Goal: Task Accomplishment & Management: Manage account settings

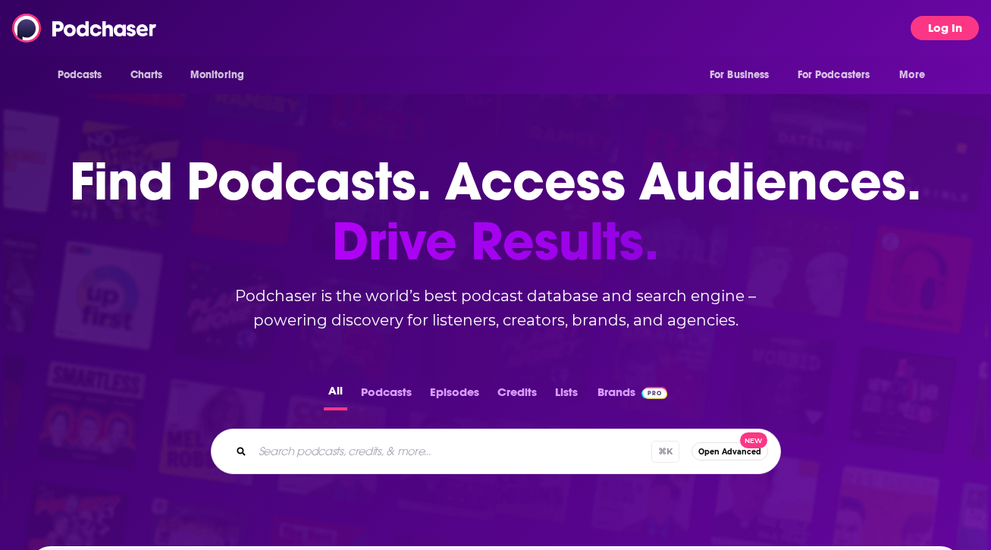
click at [943, 20] on button "Log In" at bounding box center [945, 28] width 68 height 24
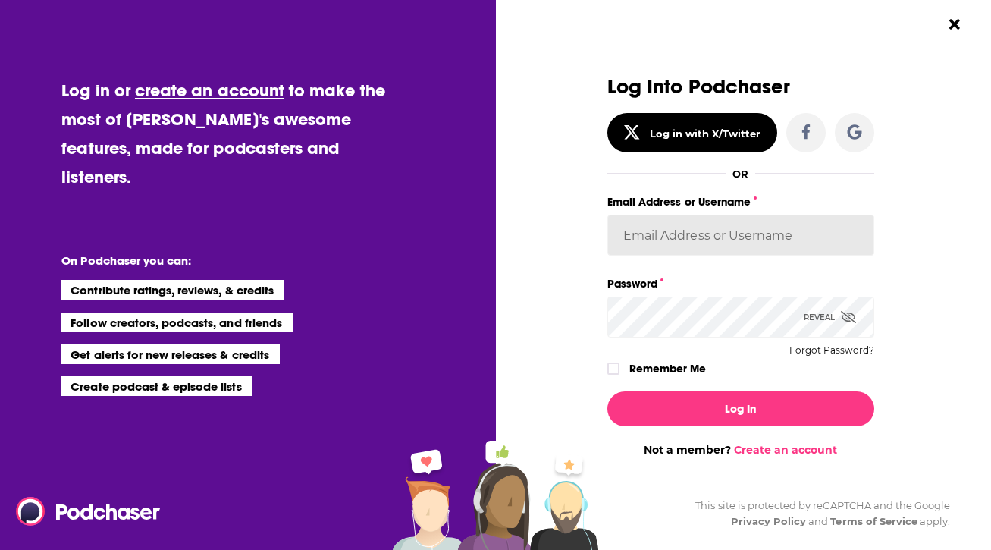
click at [823, 220] on input "Email Address or Username" at bounding box center [740, 235] width 267 height 41
click at [824, 247] on input "Email Address or Username" at bounding box center [740, 235] width 267 height 41
click at [692, 237] on input "[PERSON_NAME][EMAIL_ADDRESS][PERSON_NAME][DOMAIN_NAME]" at bounding box center [740, 235] width 267 height 41
type input "[PERSON_NAME][EMAIL_ADDRESS][DOMAIN_NAME]"
click at [607, 391] on button "Log In" at bounding box center [740, 408] width 267 height 35
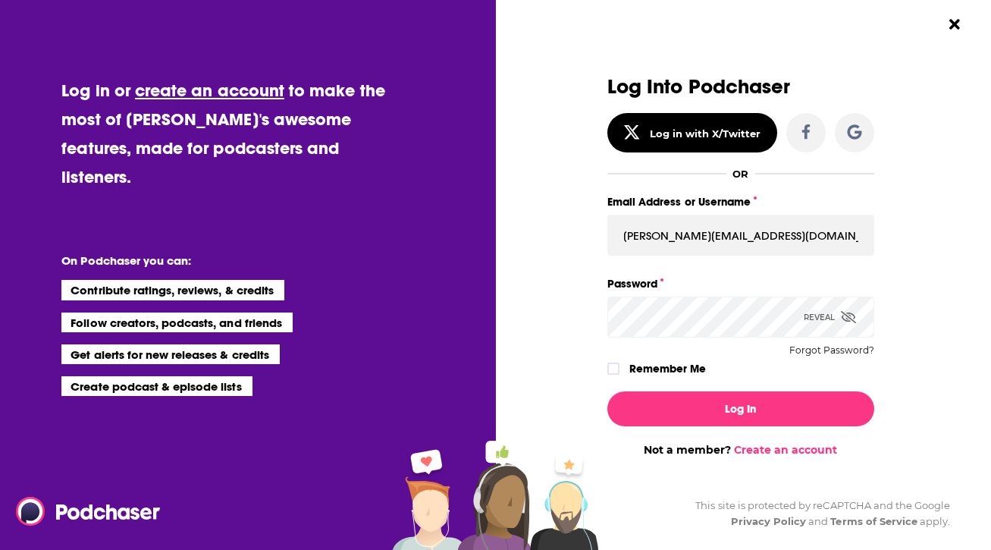
click at [607, 391] on button "Log In" at bounding box center [740, 408] width 267 height 35
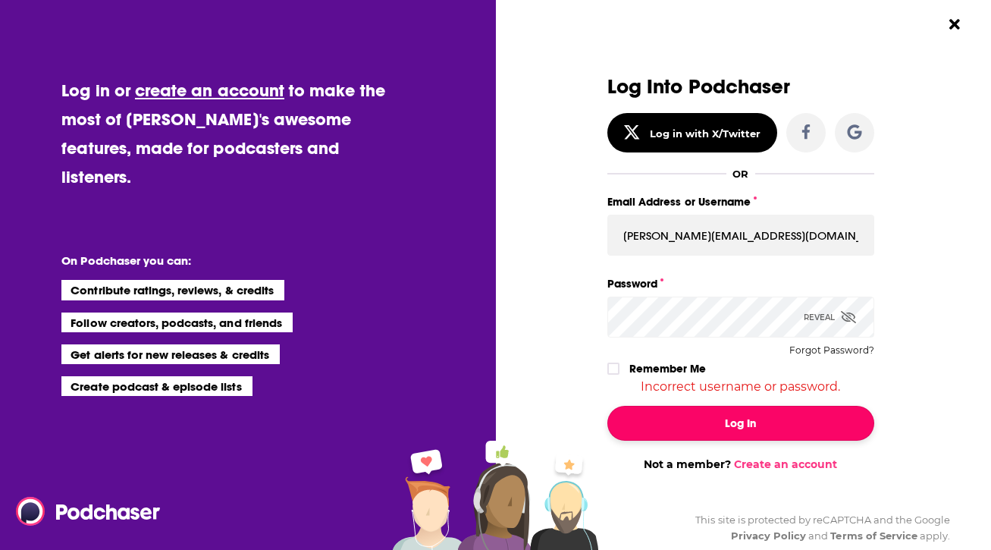
click at [756, 431] on button "Log In" at bounding box center [740, 423] width 267 height 35
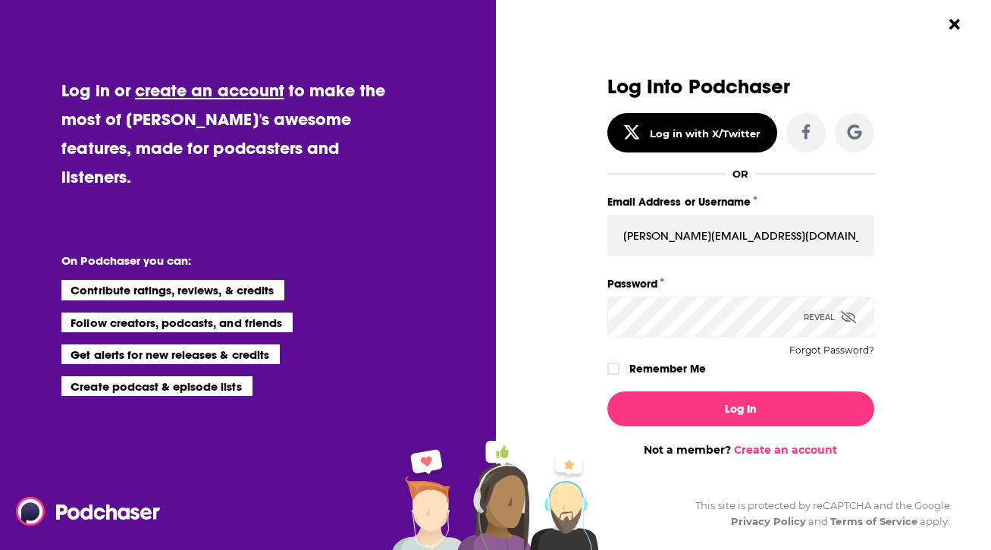
click at [607, 391] on button "Log In" at bounding box center [740, 408] width 267 height 35
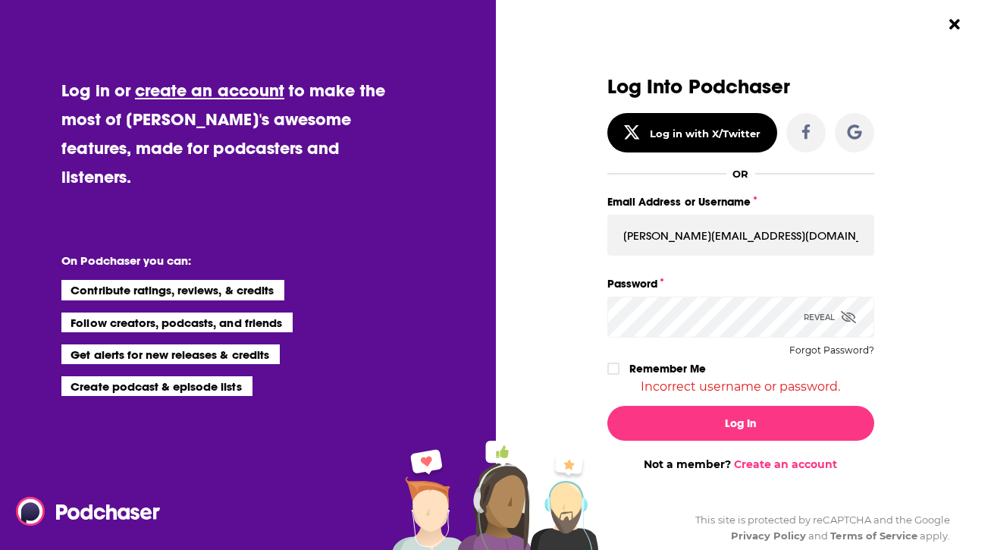
click at [842, 316] on icon "Dialog" at bounding box center [848, 317] width 15 height 12
click at [823, 356] on button "Forgot Password?" at bounding box center [831, 350] width 85 height 11
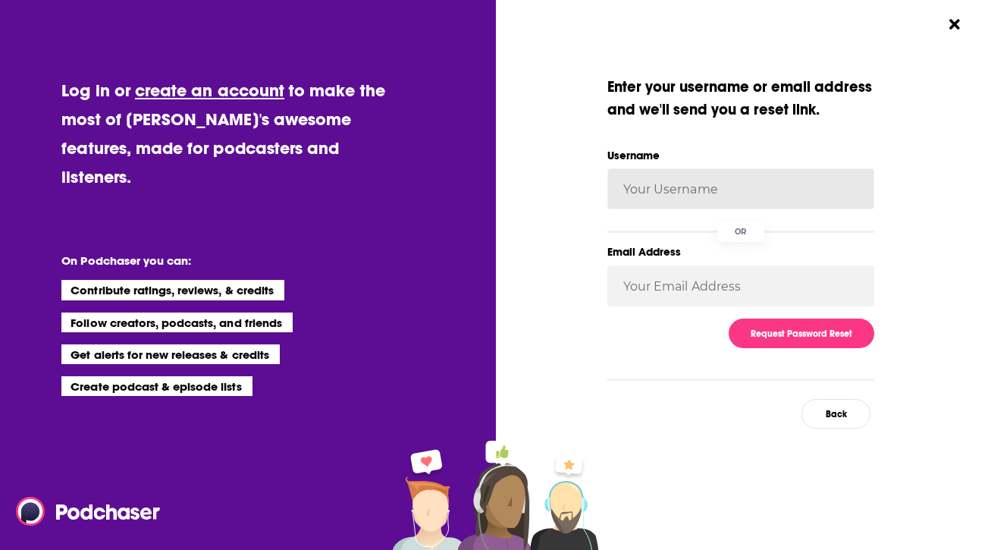
click at [628, 198] on input "Username" at bounding box center [740, 188] width 267 height 41
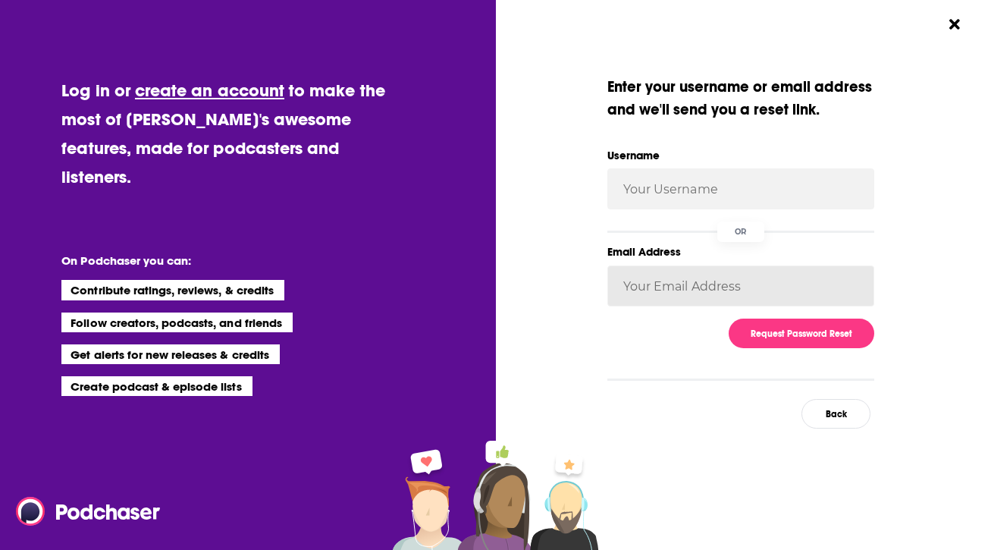
click at [752, 290] on input "Email Address" at bounding box center [740, 285] width 267 height 41
type input "[PERSON_NAME][EMAIL_ADDRESS][DOMAIN_NAME]"
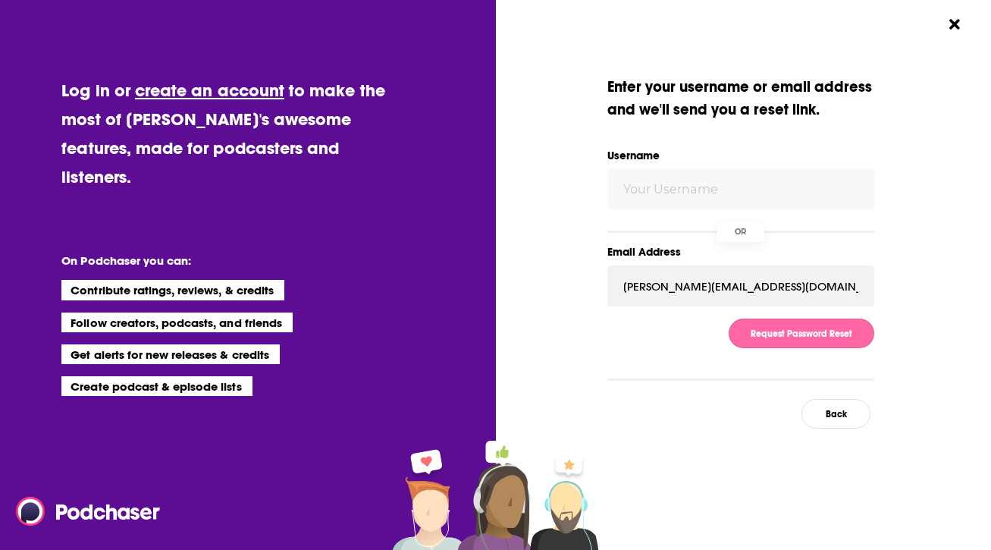
click at [770, 335] on button "Request Password Reset" at bounding box center [802, 333] width 146 height 30
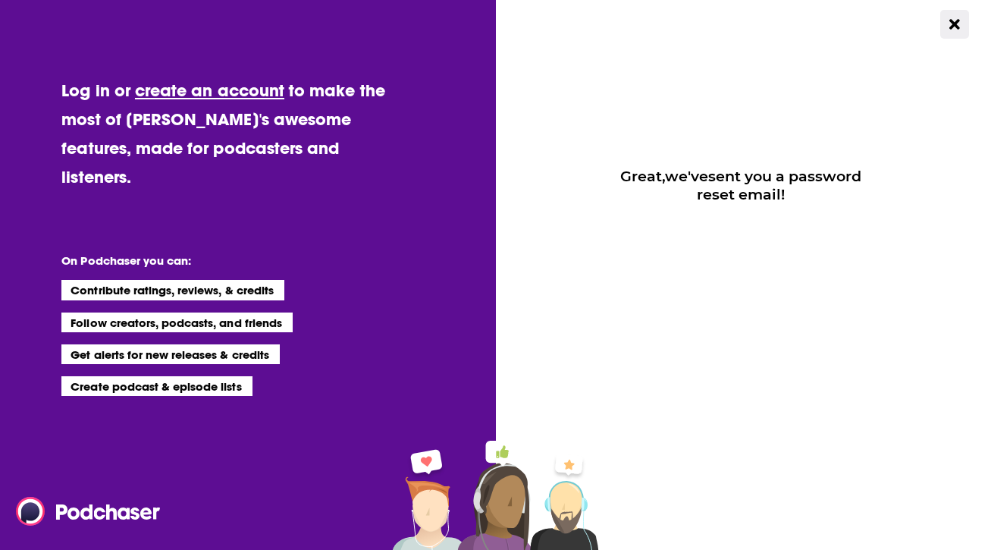
click at [951, 25] on icon "Close Button" at bounding box center [954, 24] width 10 height 14
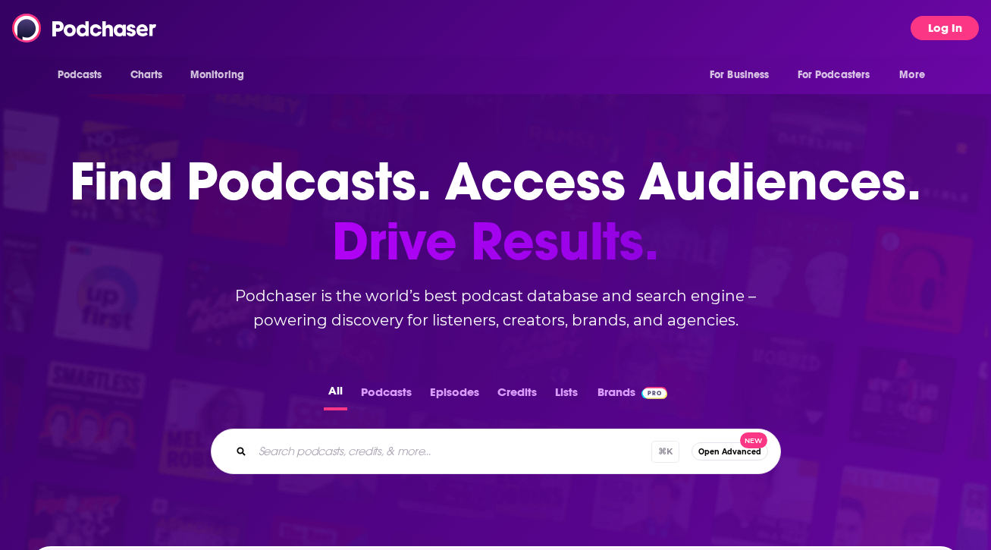
click at [961, 33] on button "Log In" at bounding box center [945, 28] width 68 height 24
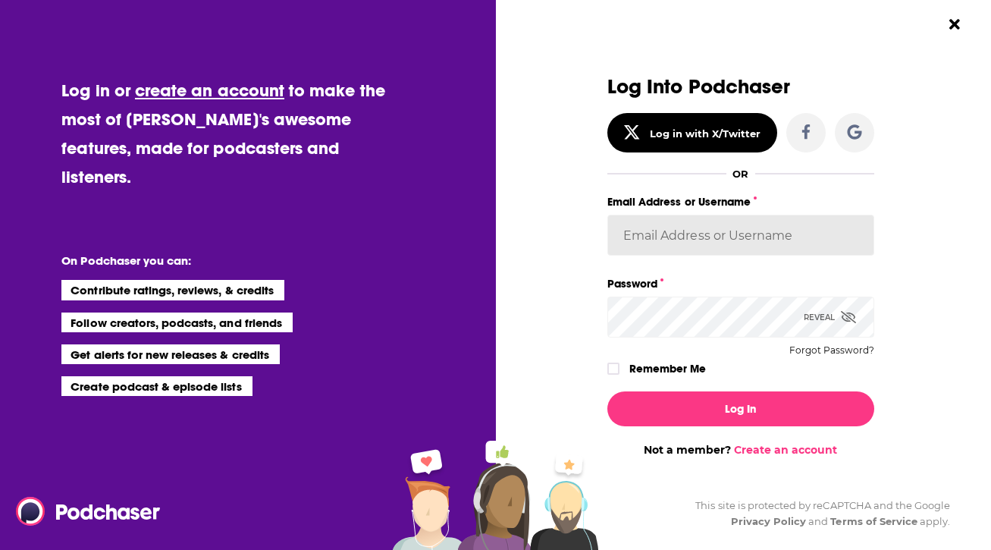
click at [673, 238] on input "Email Address or Username" at bounding box center [740, 235] width 267 height 41
type input "j"
type input "p"
type input "[PERSON_NAME][EMAIL_ADDRESS][DOMAIN_NAME]"
click at [607, 391] on button "Log In" at bounding box center [740, 408] width 267 height 35
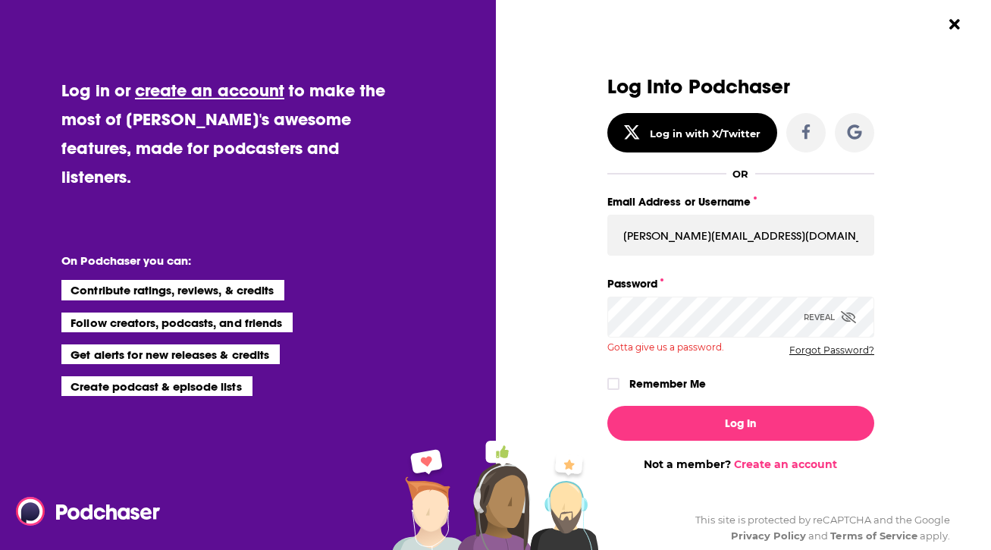
click at [824, 350] on button "Forgot Password?" at bounding box center [831, 350] width 85 height 11
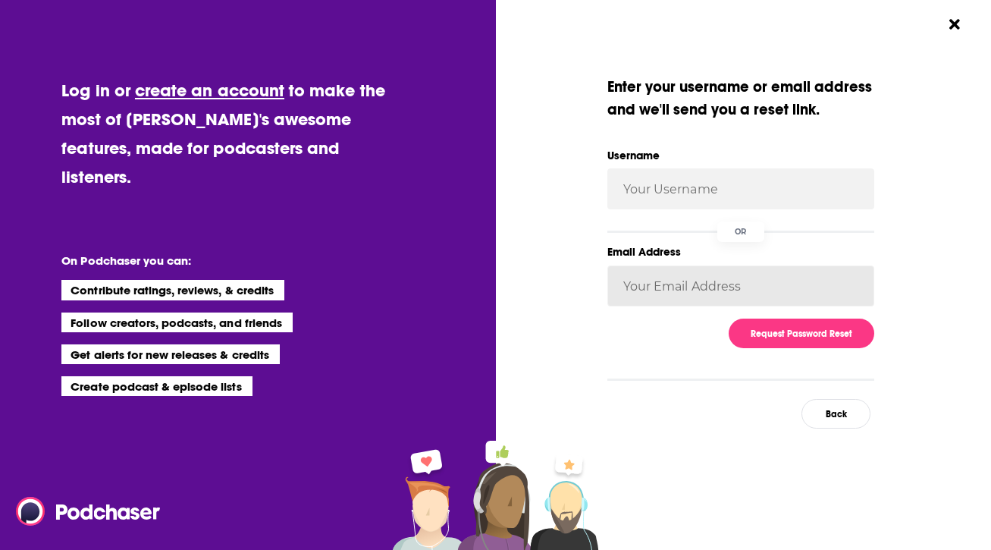
click at [705, 281] on input "Email Address" at bounding box center [740, 285] width 267 height 41
type input "[PERSON_NAME][EMAIL_ADDRESS][DOMAIN_NAME]"
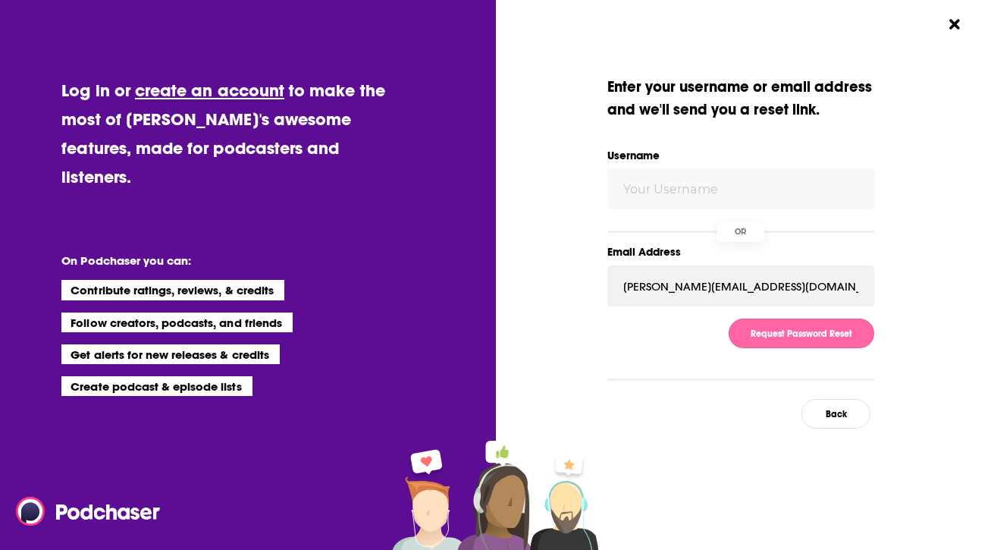
click at [797, 331] on button "Request Password Reset" at bounding box center [802, 333] width 146 height 30
